Goal: Obtain resource: Obtain resource

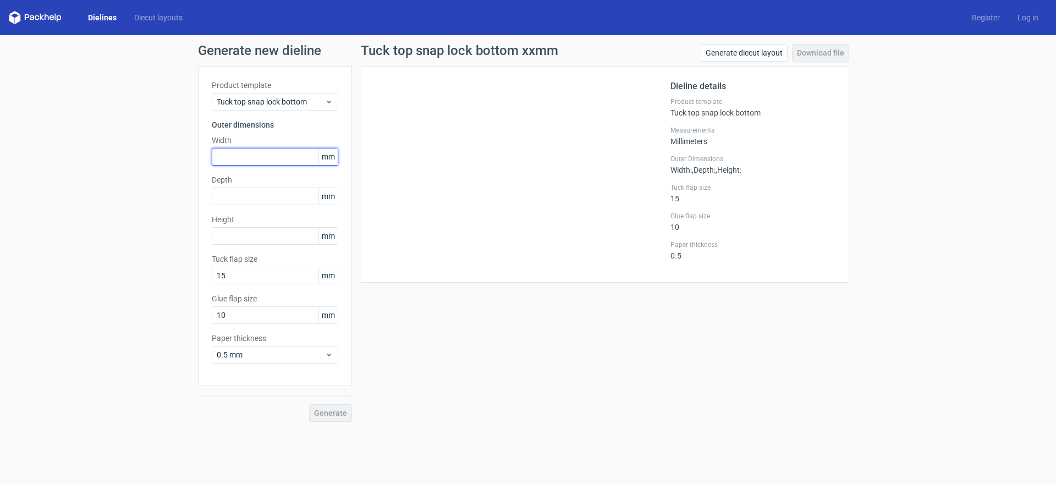
click at [241, 161] on input "text" at bounding box center [275, 157] width 126 height 18
type input "320"
click at [266, 199] on input "text" at bounding box center [275, 197] width 126 height 18
type input "165"
click at [255, 235] on input "text" at bounding box center [275, 236] width 126 height 18
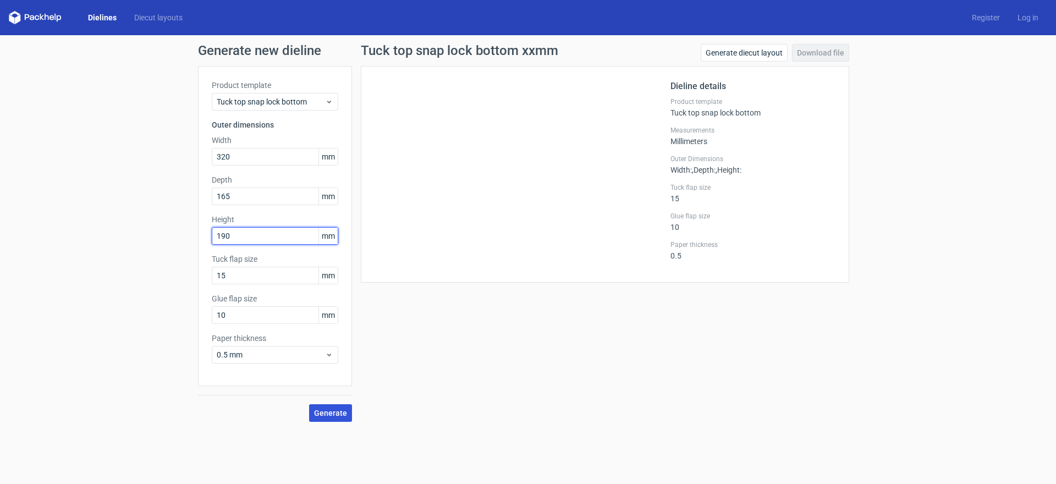
type input "190"
click at [321, 411] on span "Generate" at bounding box center [330, 413] width 33 height 8
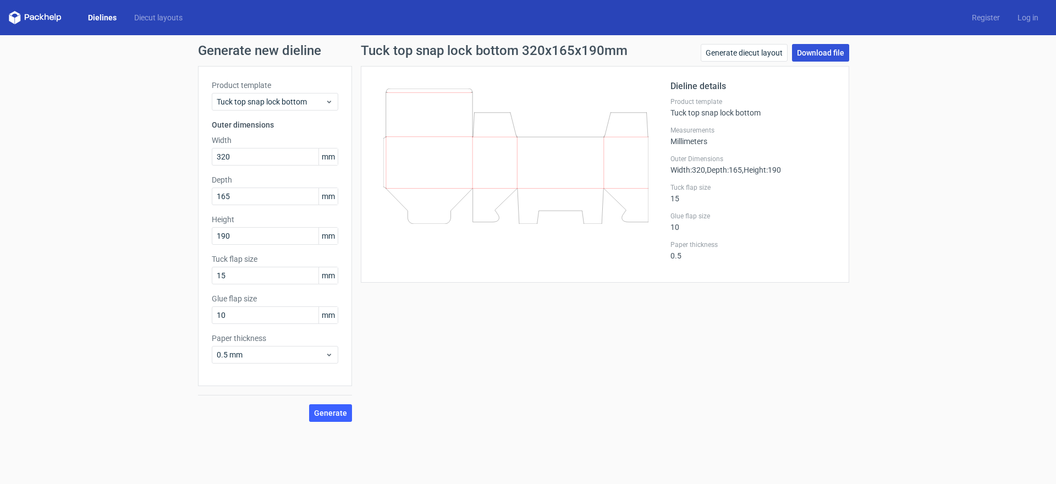
click at [823, 59] on link "Download file" at bounding box center [820, 53] width 57 height 18
click at [731, 51] on link "Generate diecut layout" at bounding box center [744, 53] width 87 height 18
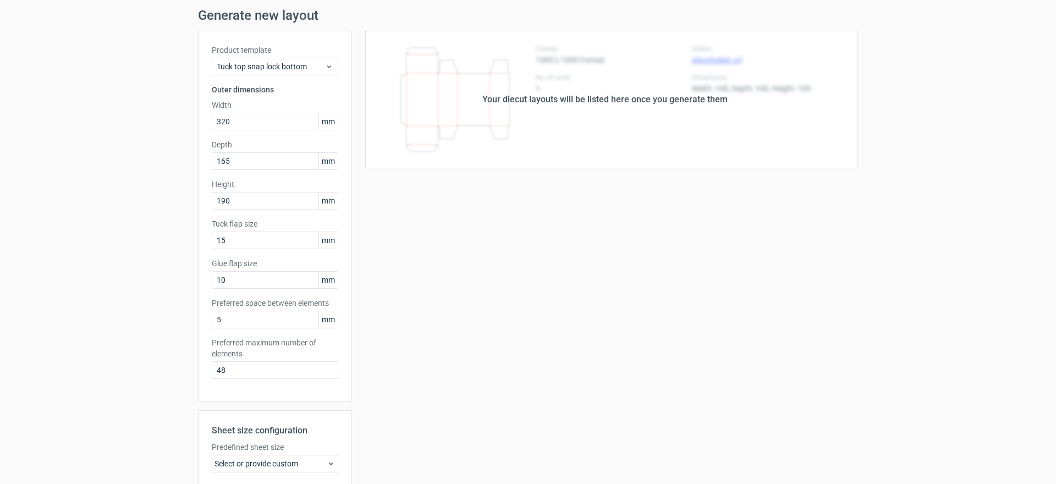
scroll to position [55, 0]
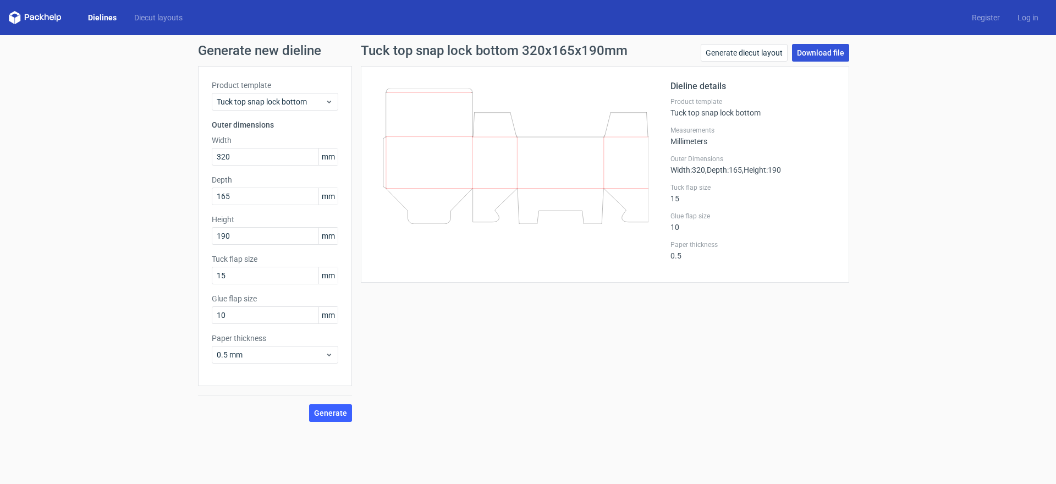
click at [806, 53] on link "Download file" at bounding box center [820, 53] width 57 height 18
click at [236, 102] on span "Tuck top snap lock bottom" at bounding box center [271, 101] width 108 height 11
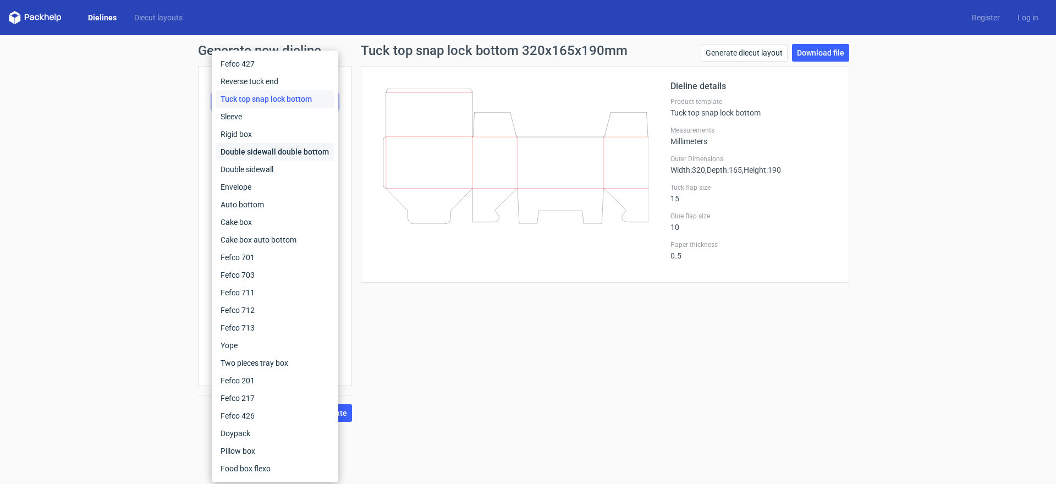
click at [271, 153] on div "Double sidewall double bottom" at bounding box center [275, 152] width 118 height 18
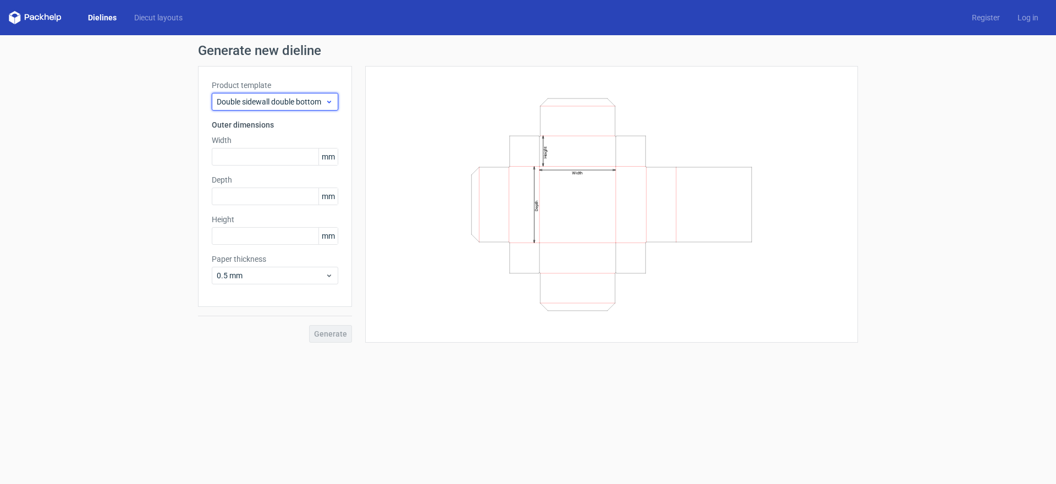
click at [267, 106] on span "Double sidewall double bottom" at bounding box center [271, 101] width 108 height 11
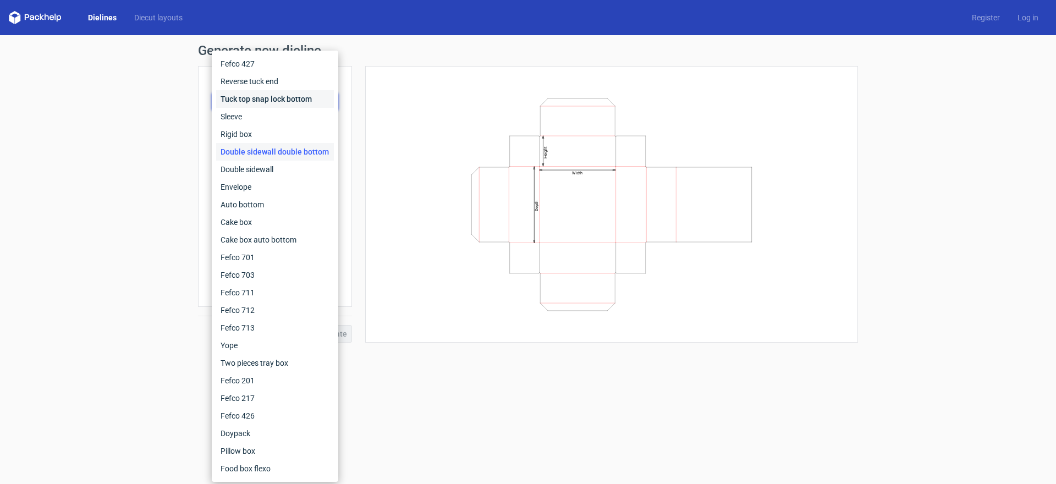
click at [258, 98] on div "Tuck top snap lock bottom" at bounding box center [275, 99] width 118 height 18
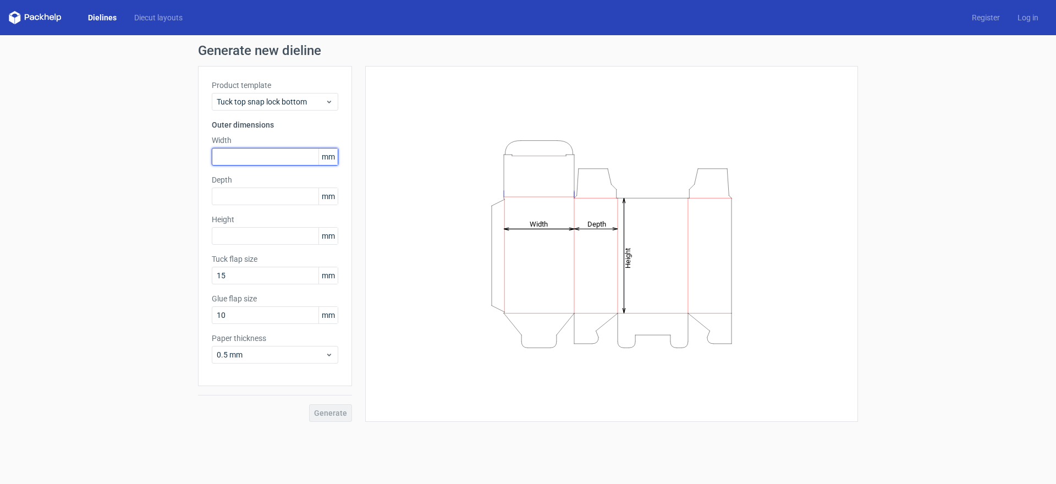
click at [260, 150] on input "text" at bounding box center [275, 157] width 126 height 18
type input "320"
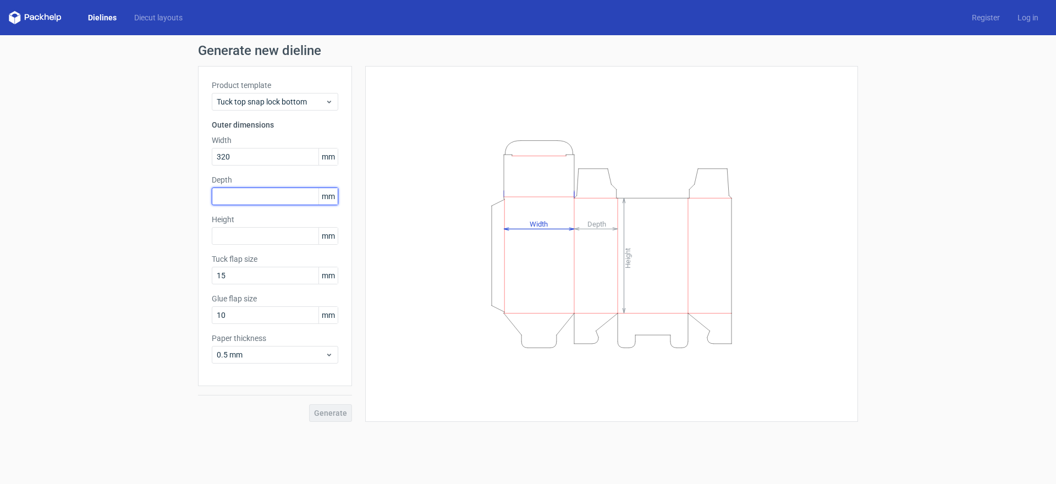
click at [267, 190] on input "text" at bounding box center [275, 197] width 126 height 18
click at [233, 243] on input "text" at bounding box center [275, 236] width 126 height 18
type input "1"
type input "190"
click at [244, 189] on input "text" at bounding box center [275, 197] width 126 height 18
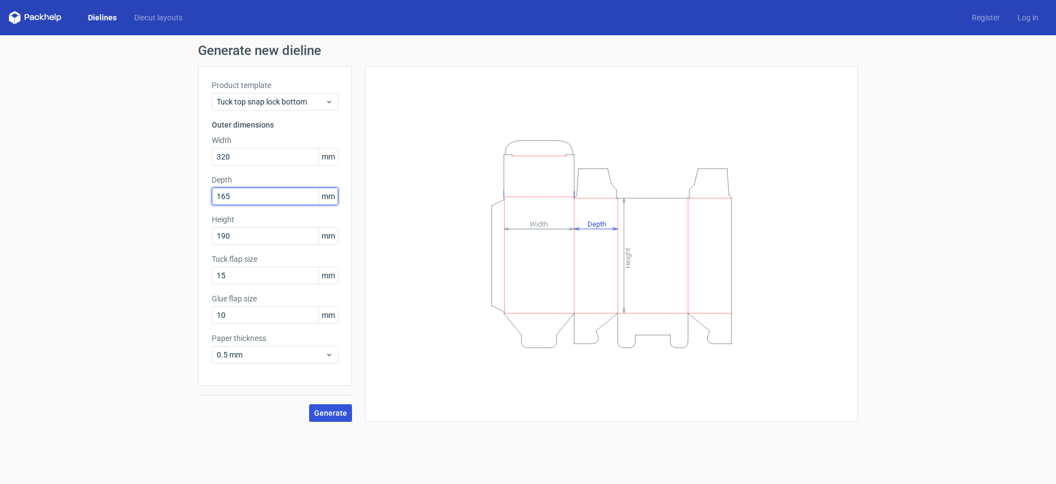
type input "165"
click at [333, 411] on span "Generate" at bounding box center [330, 413] width 33 height 8
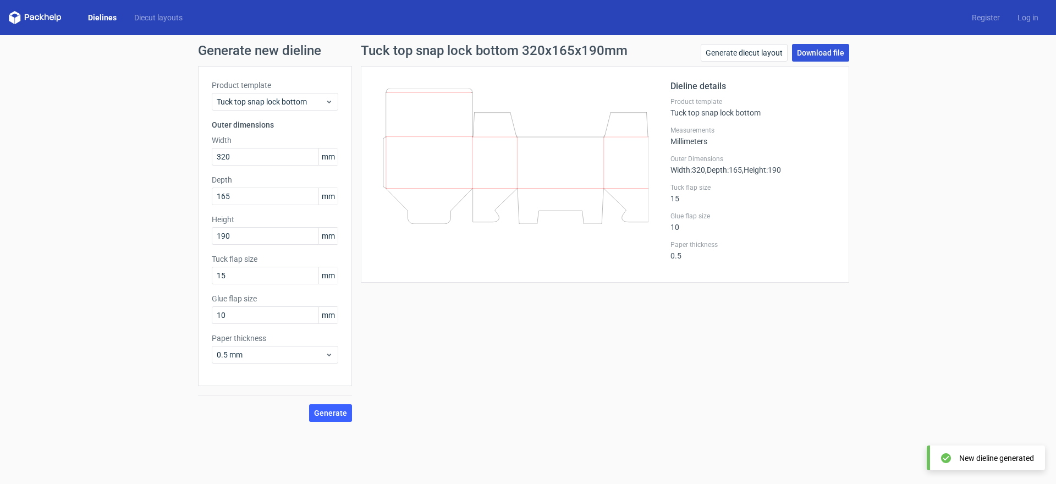
click at [821, 53] on link "Download file" at bounding box center [820, 53] width 57 height 18
drag, startPoint x: 420, startPoint y: 109, endPoint x: 750, endPoint y: 283, distance: 373.0
click at [750, 283] on div "Tuck top snap lock bottom 320x165x190mm Generate diecut layout Download file Di…" at bounding box center [605, 233] width 506 height 378
